Goal: Information Seeking & Learning: Learn about a topic

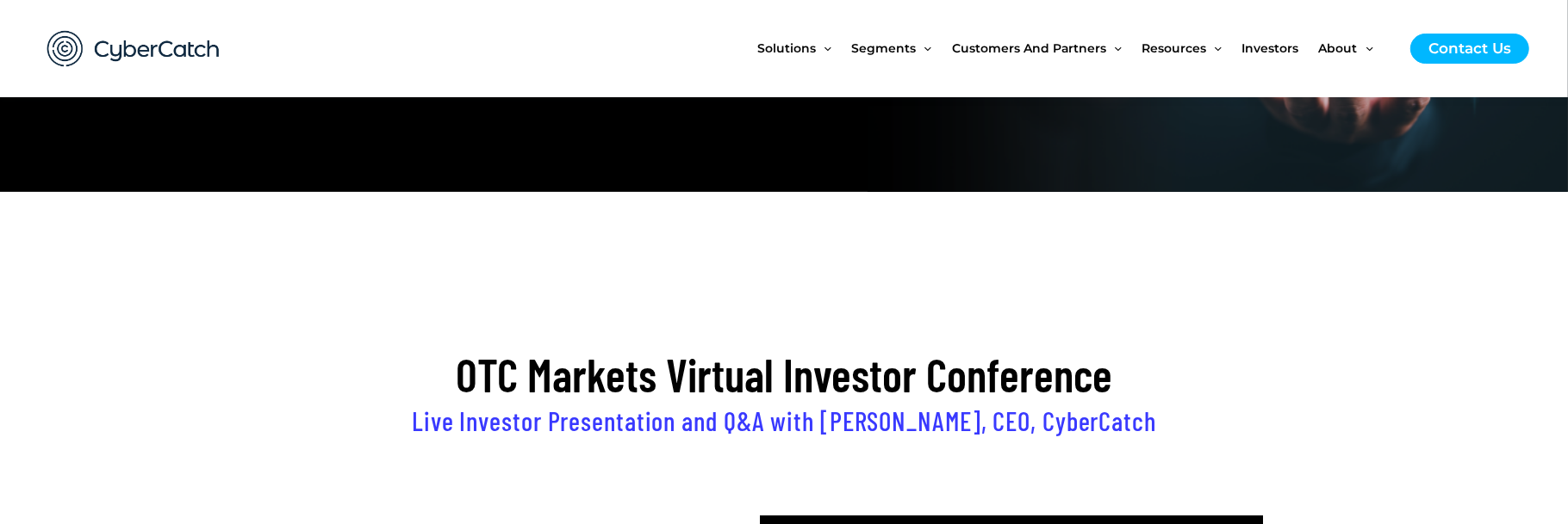
scroll to position [258, 0]
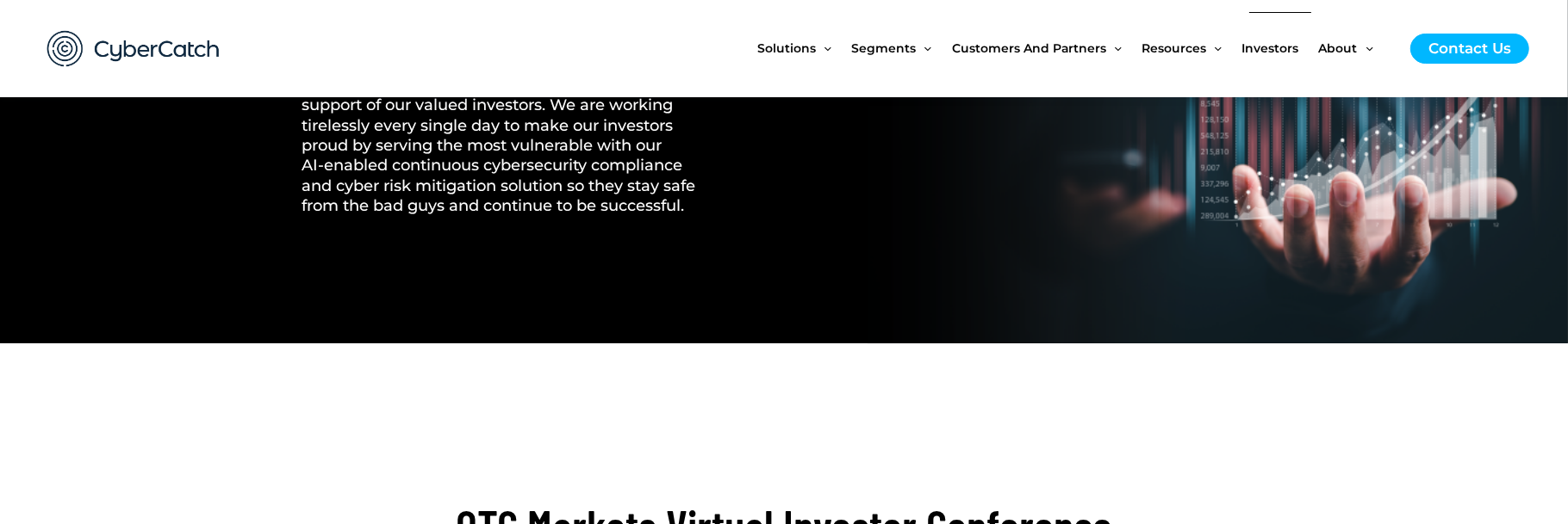
click at [1281, 48] on span "Investors" at bounding box center [1270, 48] width 57 height 72
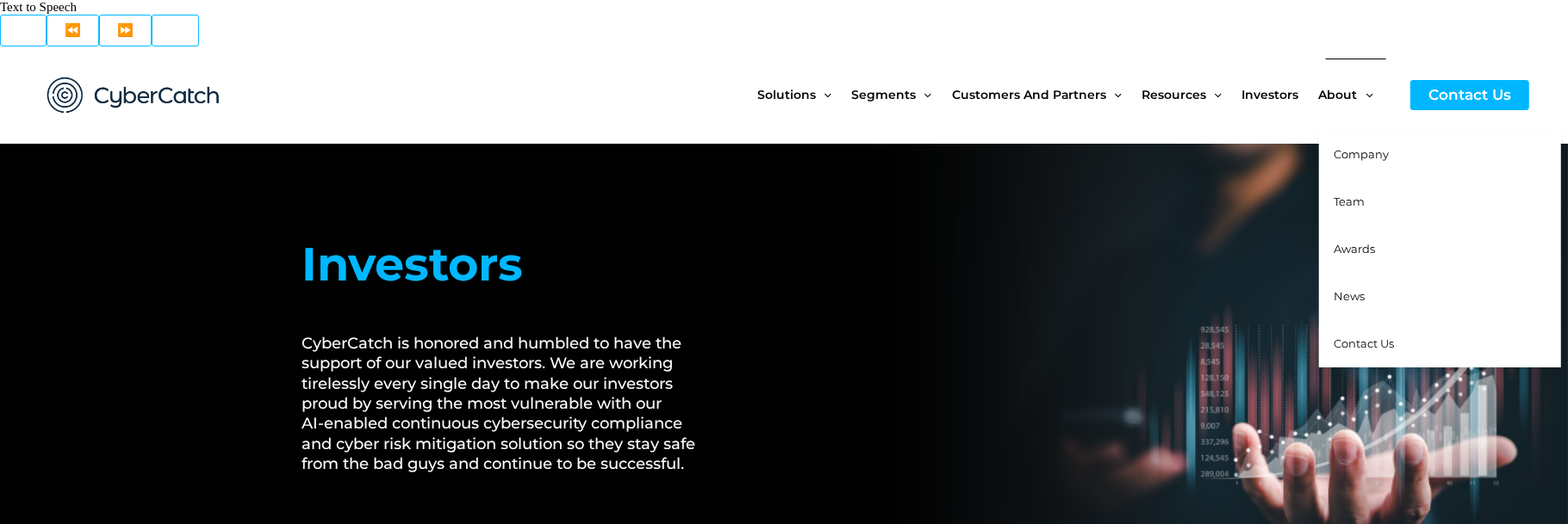
click at [1355, 289] on span "News" at bounding box center [1350, 295] width 31 height 14
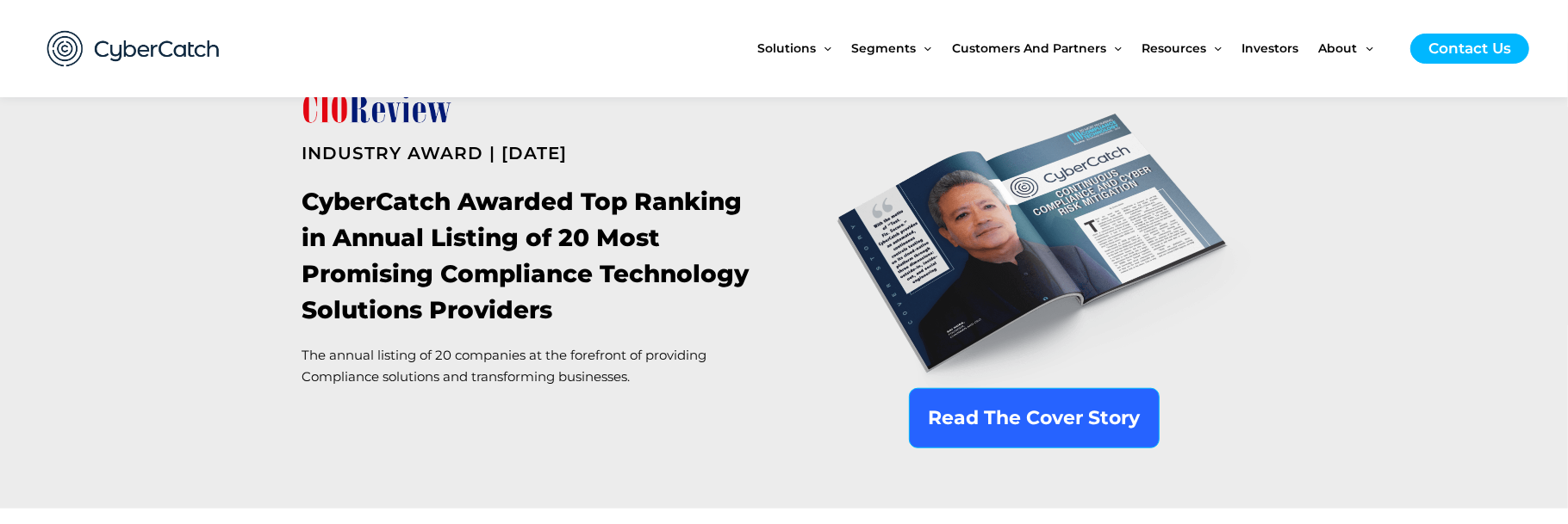
scroll to position [1205, 0]
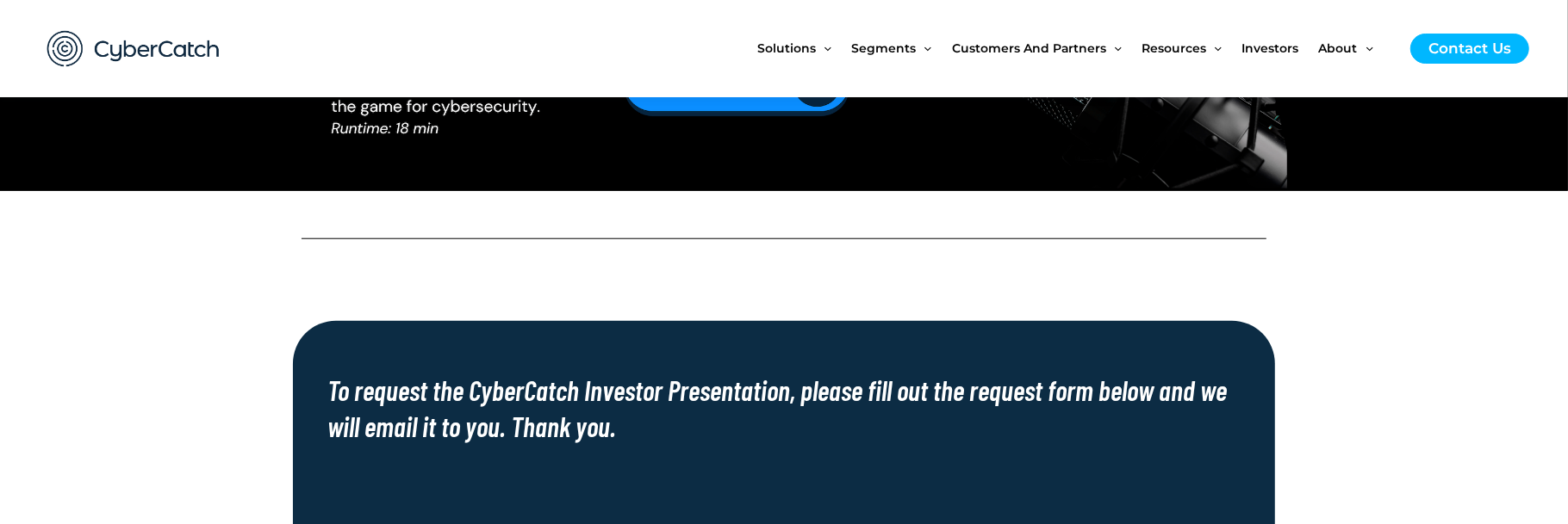
scroll to position [1377, 0]
